Goal: Information Seeking & Learning: Learn about a topic

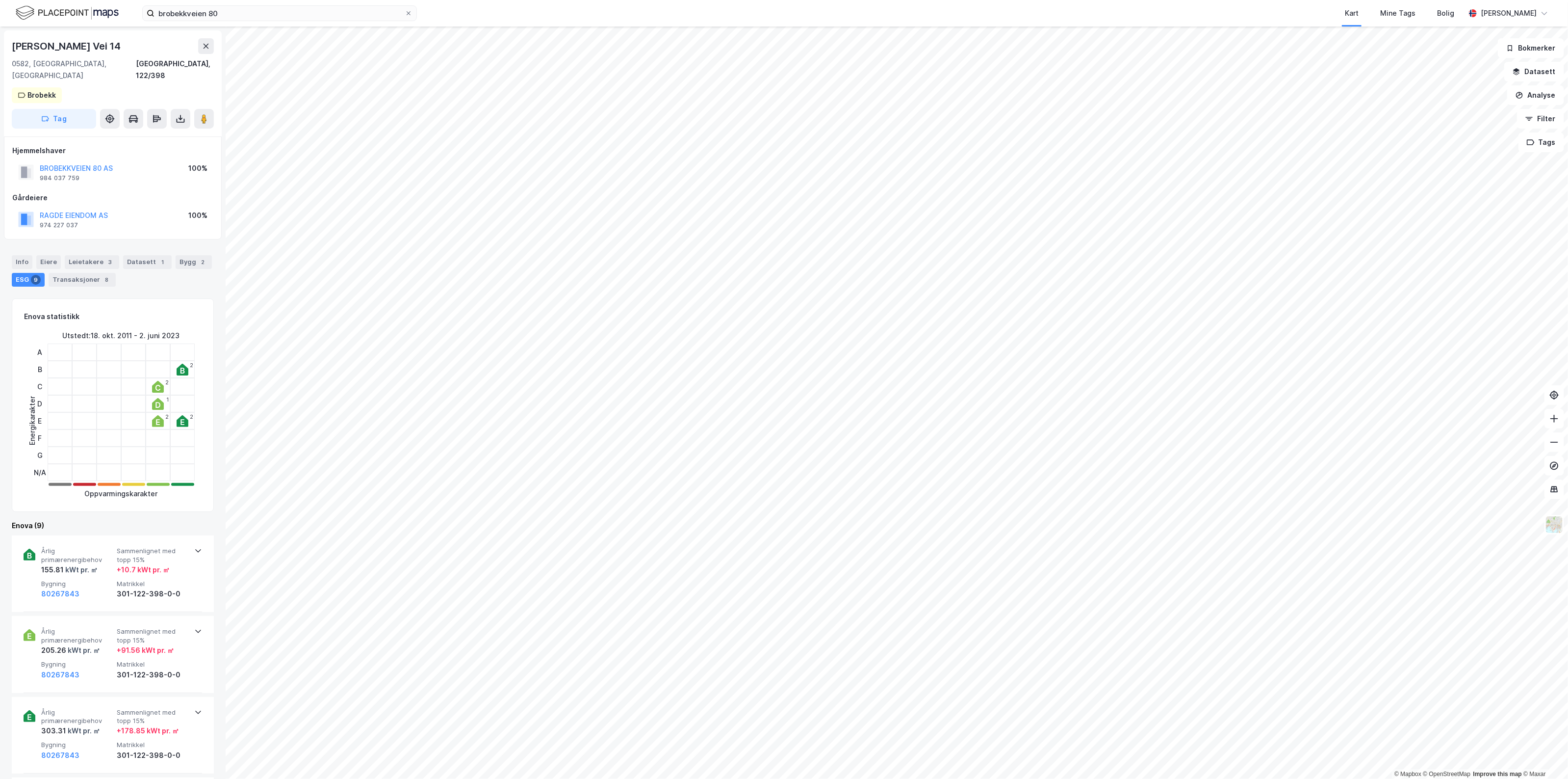
scroll to position [692, 0]
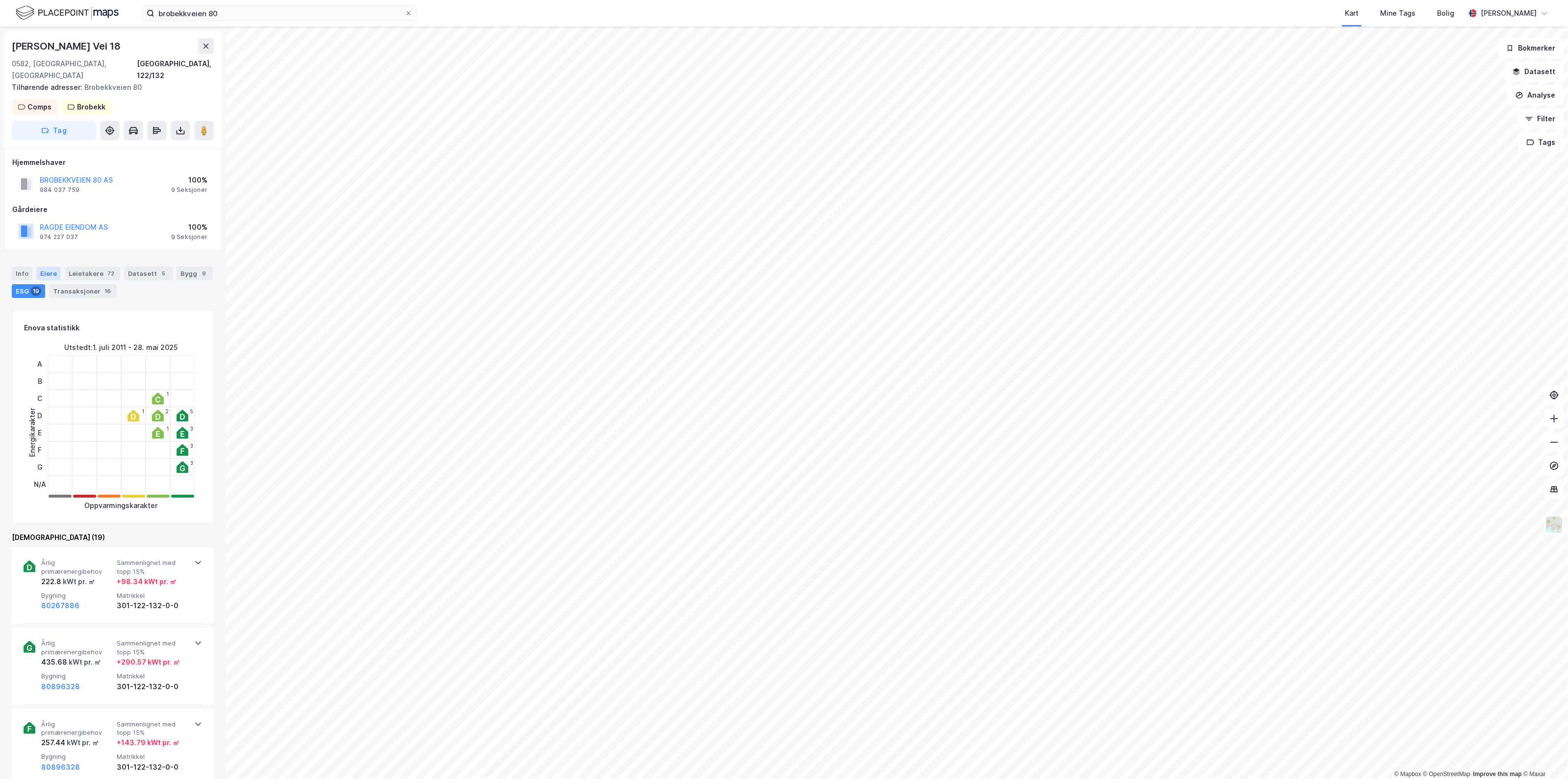
click at [50, 266] on div "Eiere" at bounding box center [48, 273] width 25 height 14
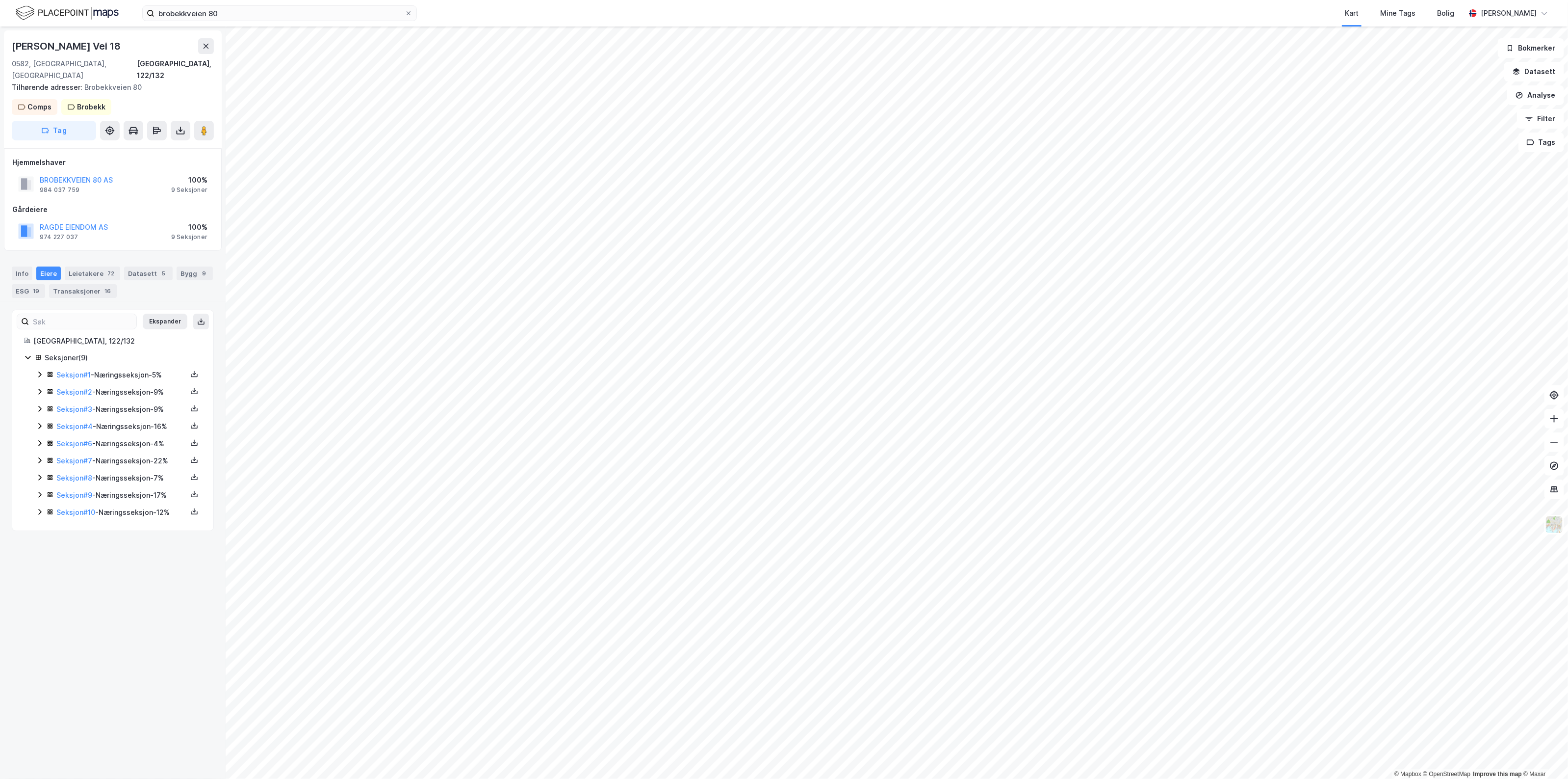
click at [124, 369] on div "Seksjon # 1 - Næringsseksjon - 5%" at bounding box center [121, 375] width 130 height 12
click at [126, 369] on div "Seksjon # 1 - Næringsseksjon - 5%" at bounding box center [121, 375] width 130 height 12
click at [133, 386] on div "Seksjon # 2 - Næringsseksjon - 9%" at bounding box center [121, 392] width 130 height 12
click at [137, 506] on div "Seksjon # 10 - Næringsseksjon - 12%" at bounding box center [121, 512] width 130 height 12
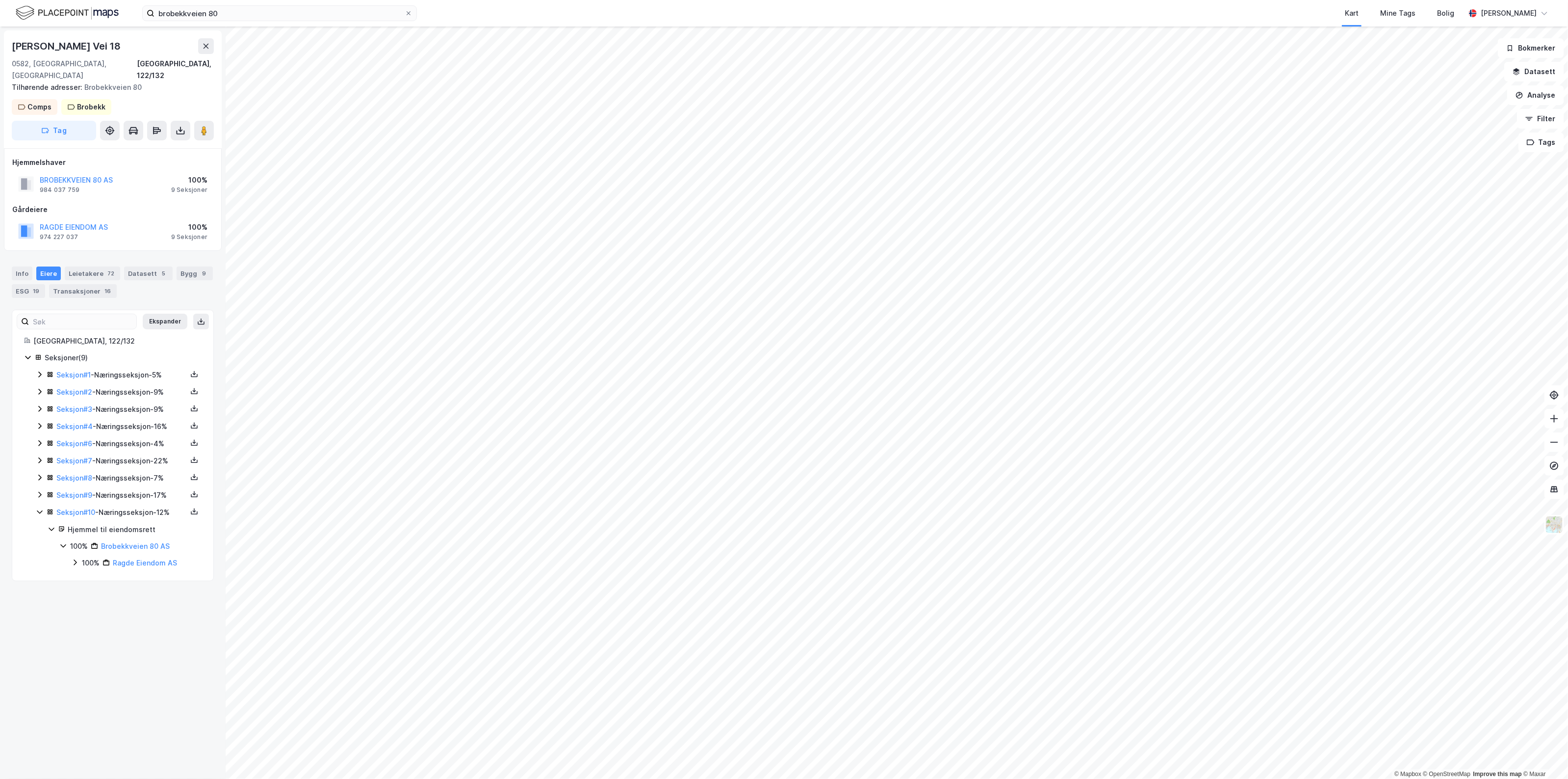
click at [139, 506] on div "Seksjon # 10 - Næringsseksjon - 12%" at bounding box center [121, 512] width 130 height 12
